Goal: Navigation & Orientation: Find specific page/section

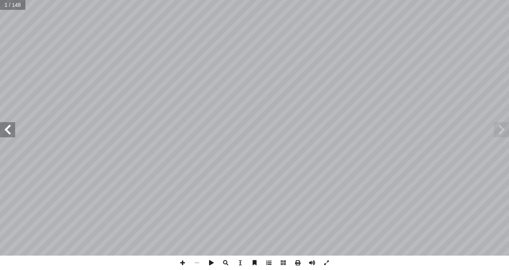
click at [270, 262] on span at bounding box center [269, 263] width 14 height 14
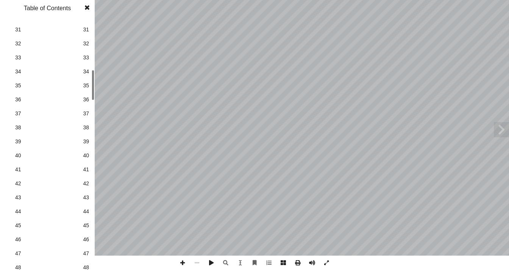
click at [84, 172] on span "41" at bounding box center [86, 170] width 6 height 8
click at [87, 5] on span at bounding box center [87, 7] width 14 height 15
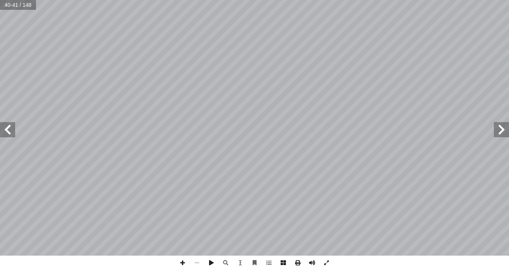
click at [12, 135] on span at bounding box center [7, 129] width 15 height 15
click at [13, 134] on span at bounding box center [7, 129] width 15 height 15
click at [183, 264] on span at bounding box center [182, 263] width 14 height 14
click at [11, 125] on span at bounding box center [7, 129] width 15 height 15
click at [8, 126] on span at bounding box center [7, 129] width 15 height 15
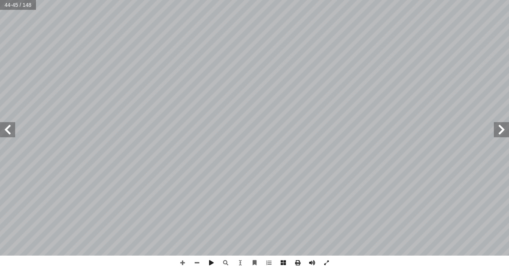
click at [252, 188] on div "٤٠ : ِ ل َ و ْ جد ْ في ال َ ة َ يـ ِ ت آ � ْ ال ِ مات ِ ل َ ك ْ ال ُ ف ِّ ن َ ص…" at bounding box center [254, 128] width 509 height 256
click at [509, 262] on div "٤٠ : ِ ل َ و ْ جد ْ في ال َ ة َ يـ ِ ت آ � ْ ال ِ مات ِ ل َ ك ْ ال ُ ف ِّ ن َ ص…" at bounding box center [254, 135] width 509 height 270
click at [9, 137] on span at bounding box center [7, 129] width 15 height 15
click at [509, 262] on div "٤٢ ُ ة َ تاب ِ ك ْ ال : ِ راغ َ ف ْ تي في ال ْ أ ا َ ما ي ُ ب ُ ت ْ ك َ ن ١ . م…" at bounding box center [254, 135] width 509 height 270
click at [5, 137] on span at bounding box center [7, 129] width 15 height 15
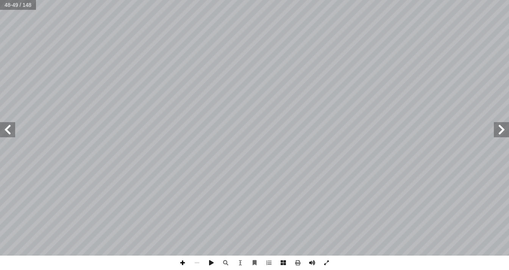
click at [178, 264] on span at bounding box center [182, 263] width 14 height 14
